Goal: Task Accomplishment & Management: Complete application form

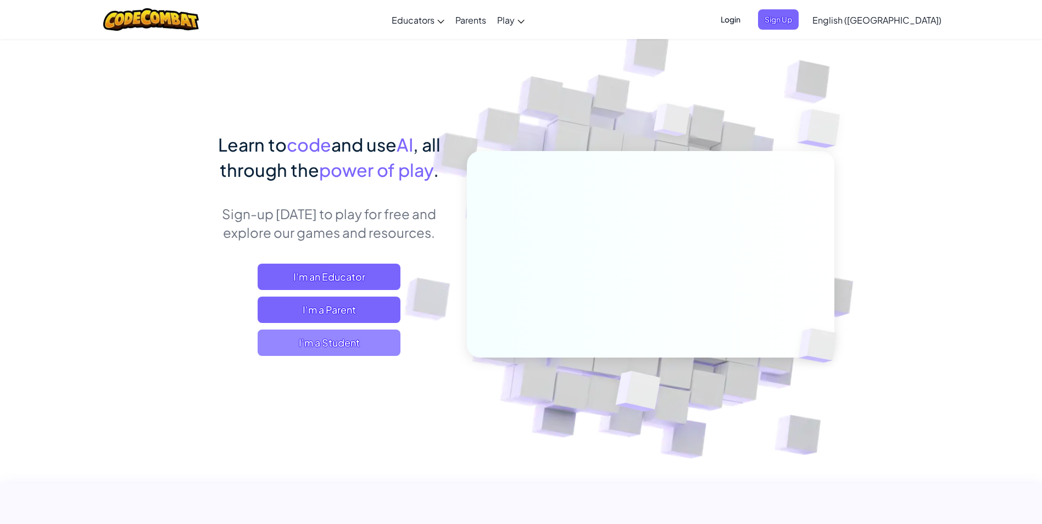
click at [329, 352] on span "I'm a Student" at bounding box center [329, 343] width 143 height 26
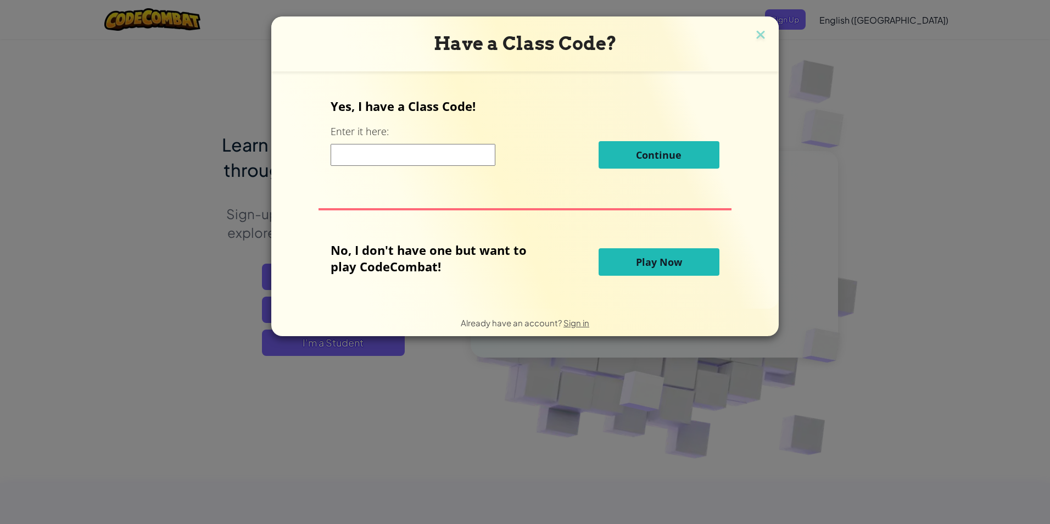
click at [376, 155] on input at bounding box center [413, 155] width 165 height 22
type input "TreeSharpSell"
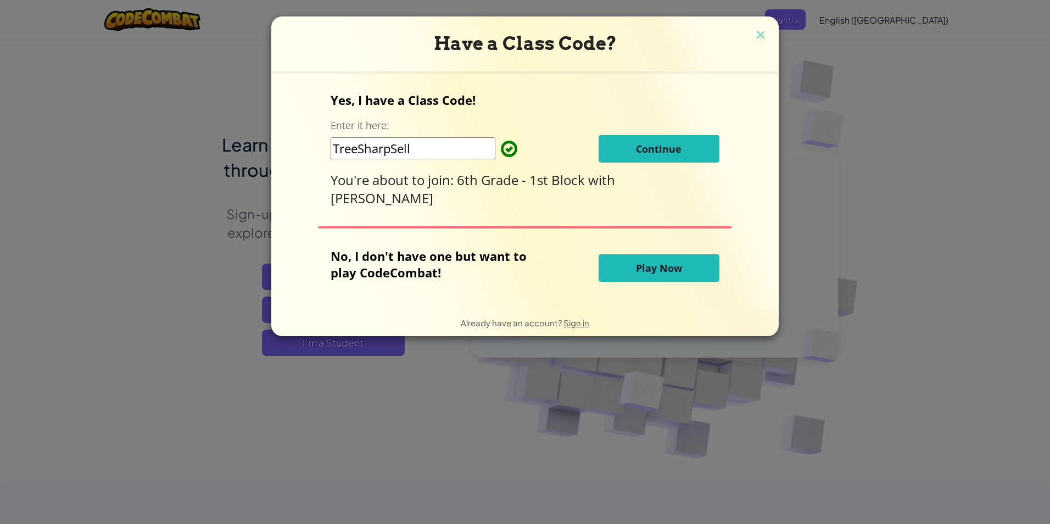
click at [664, 150] on span "Continue" at bounding box center [659, 148] width 46 height 13
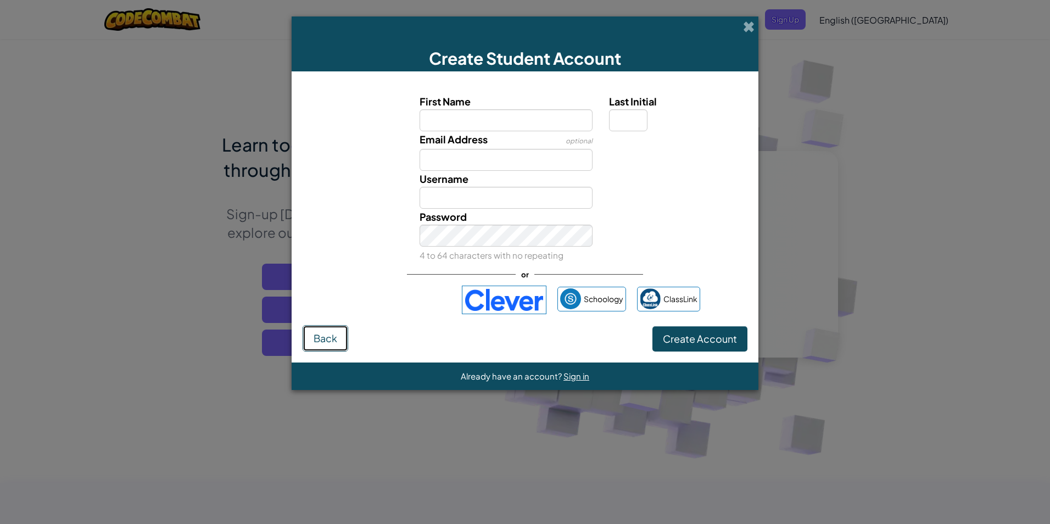
click at [326, 338] on span "Back" at bounding box center [326, 338] width 24 height 13
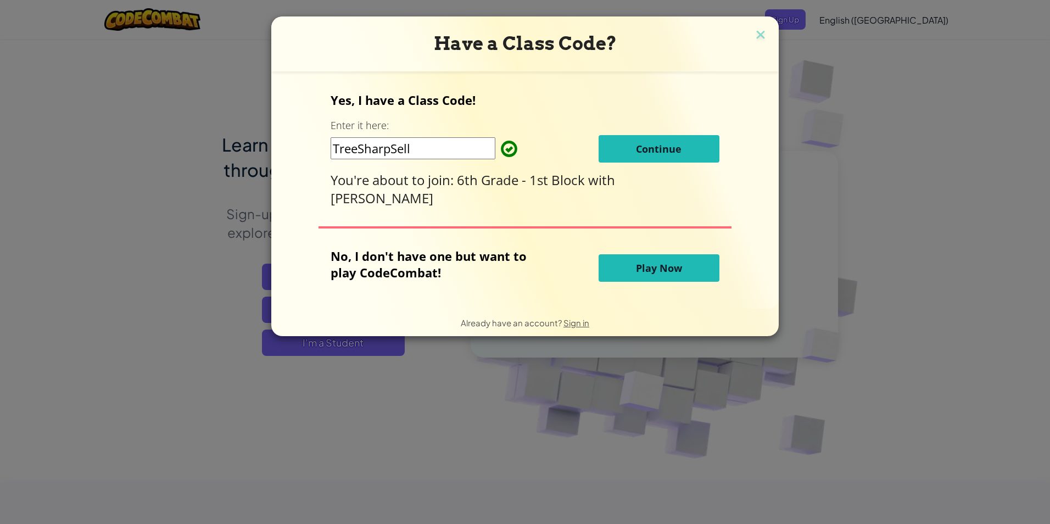
click at [631, 144] on button "Continue" at bounding box center [659, 148] width 121 height 27
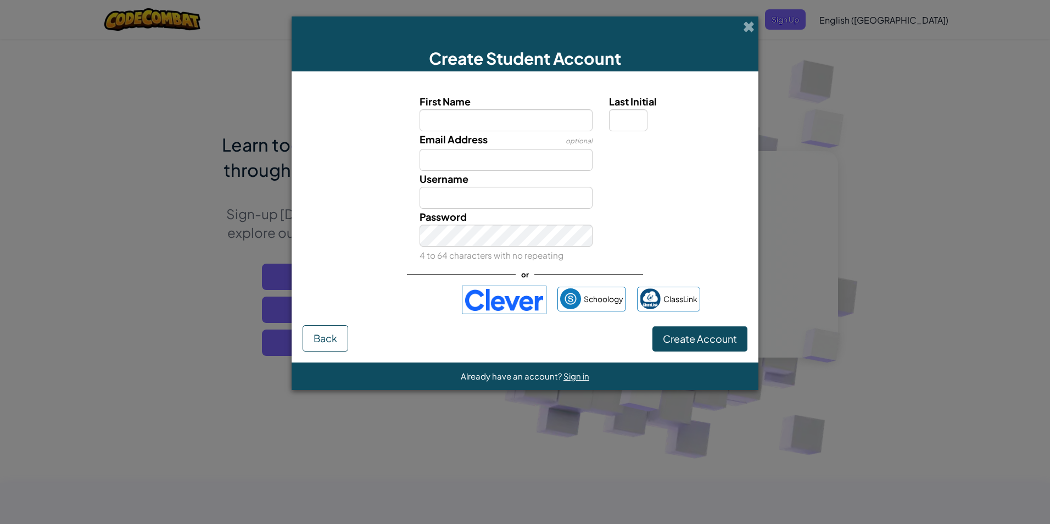
drag, startPoint x: 747, startPoint y: 30, endPoint x: 765, endPoint y: 18, distance: 21.3
click at [750, 29] on span at bounding box center [749, 27] width 12 height 12
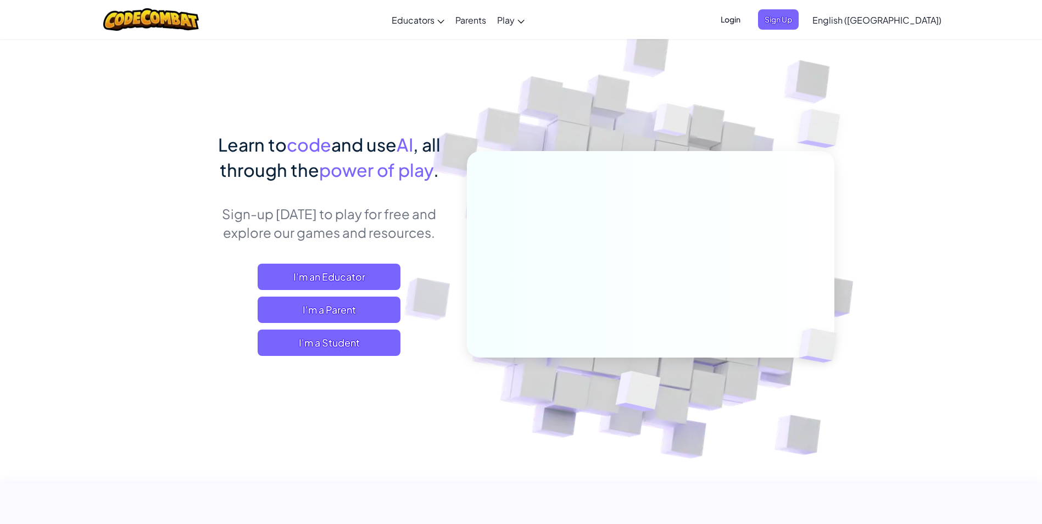
click at [747, 18] on span "Login" at bounding box center [730, 19] width 33 height 20
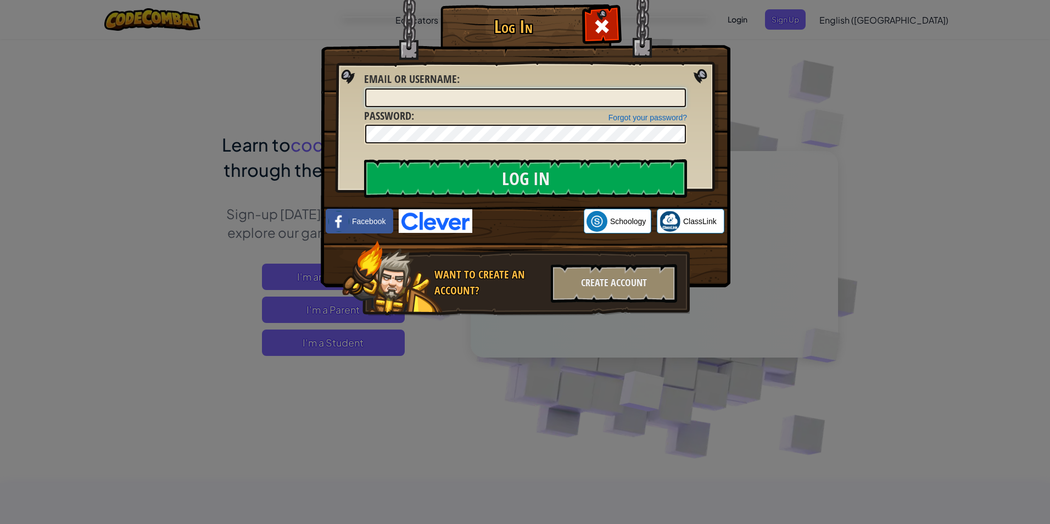
type input "[PERSON_NAME] R"
click at [483, 174] on input "Log In" at bounding box center [525, 178] width 323 height 38
